Goal: Task Accomplishment & Management: Manage account settings

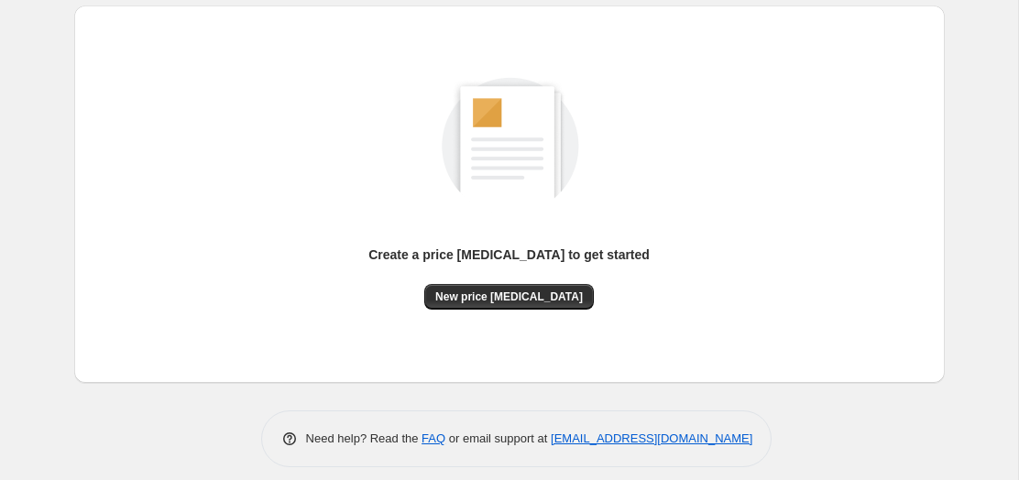
scroll to position [79, 0]
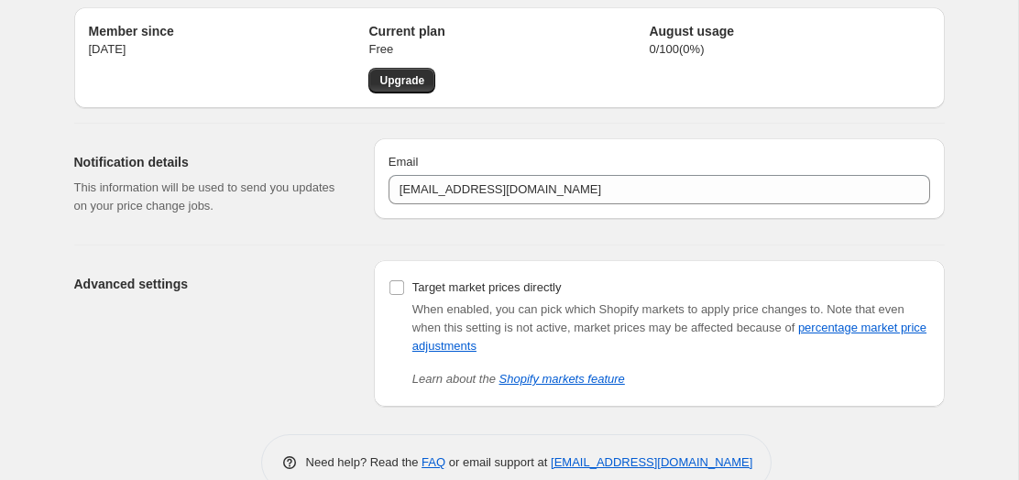
scroll to position [50, 0]
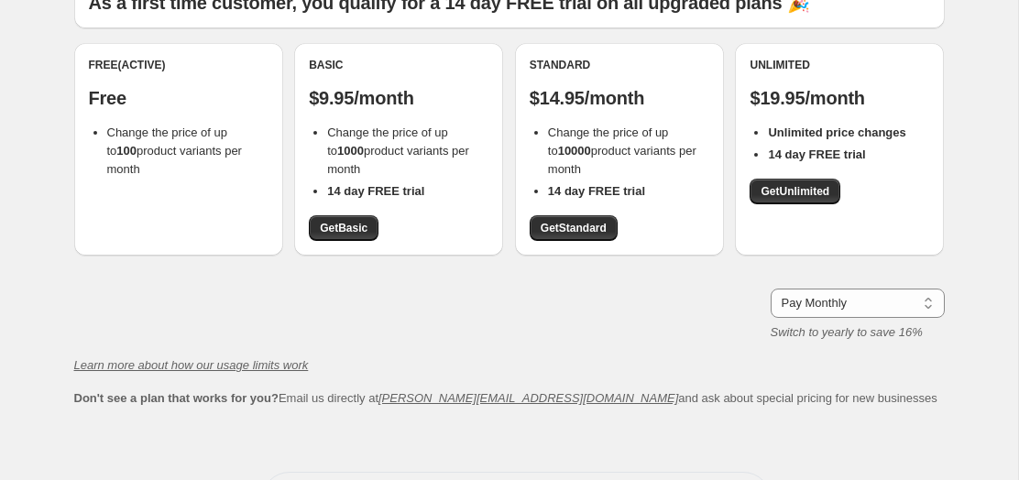
scroll to position [176, 0]
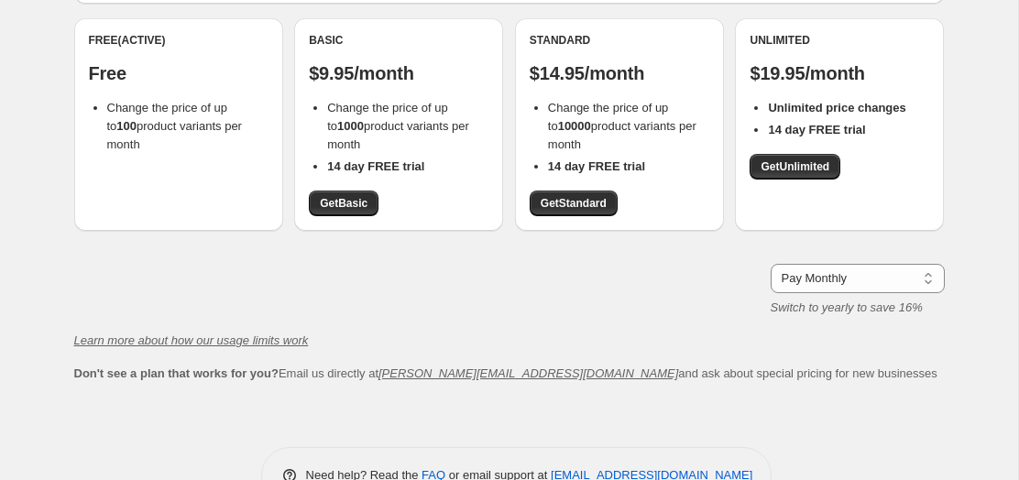
scroll to position [101, 0]
